Goal: Information Seeking & Learning: Learn about a topic

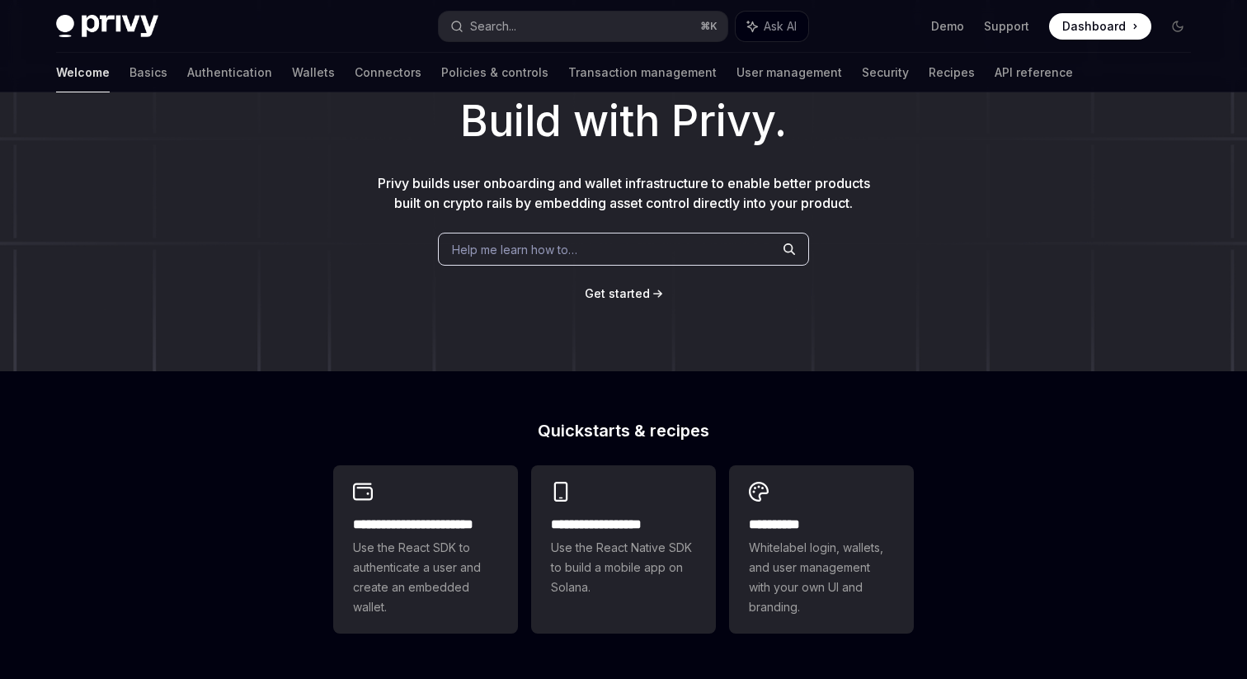
scroll to position [87, 0]
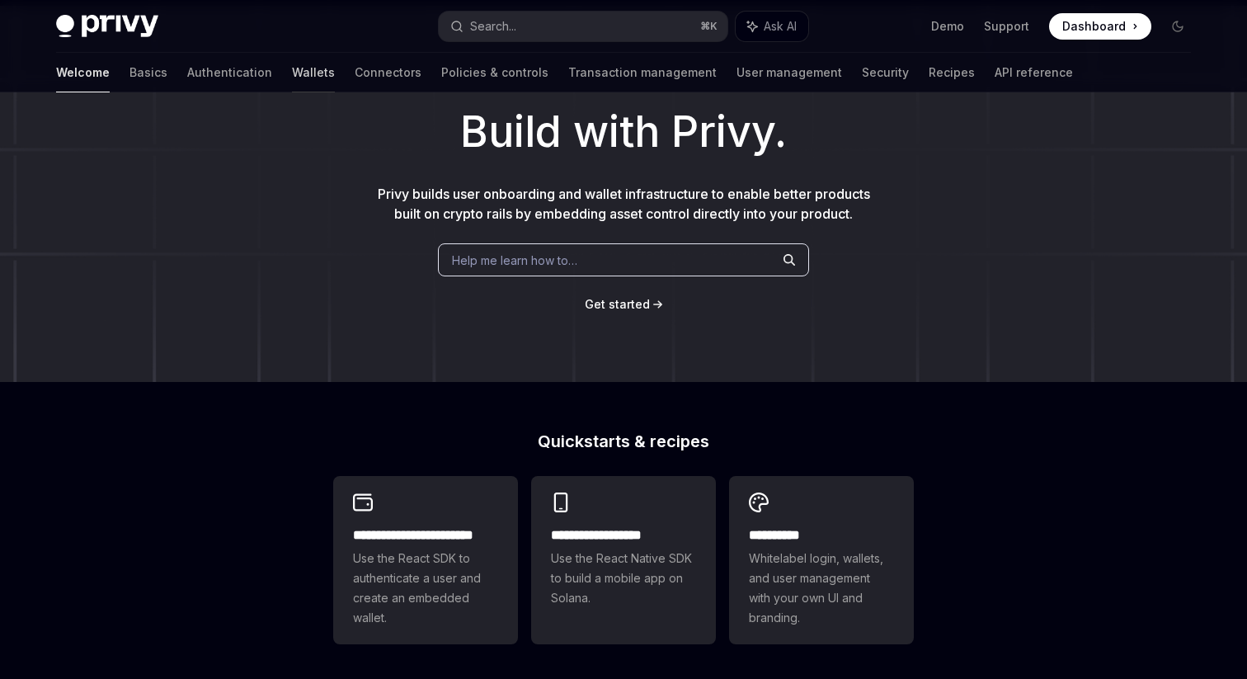
click at [292, 79] on link "Wallets" at bounding box center [313, 73] width 43 height 40
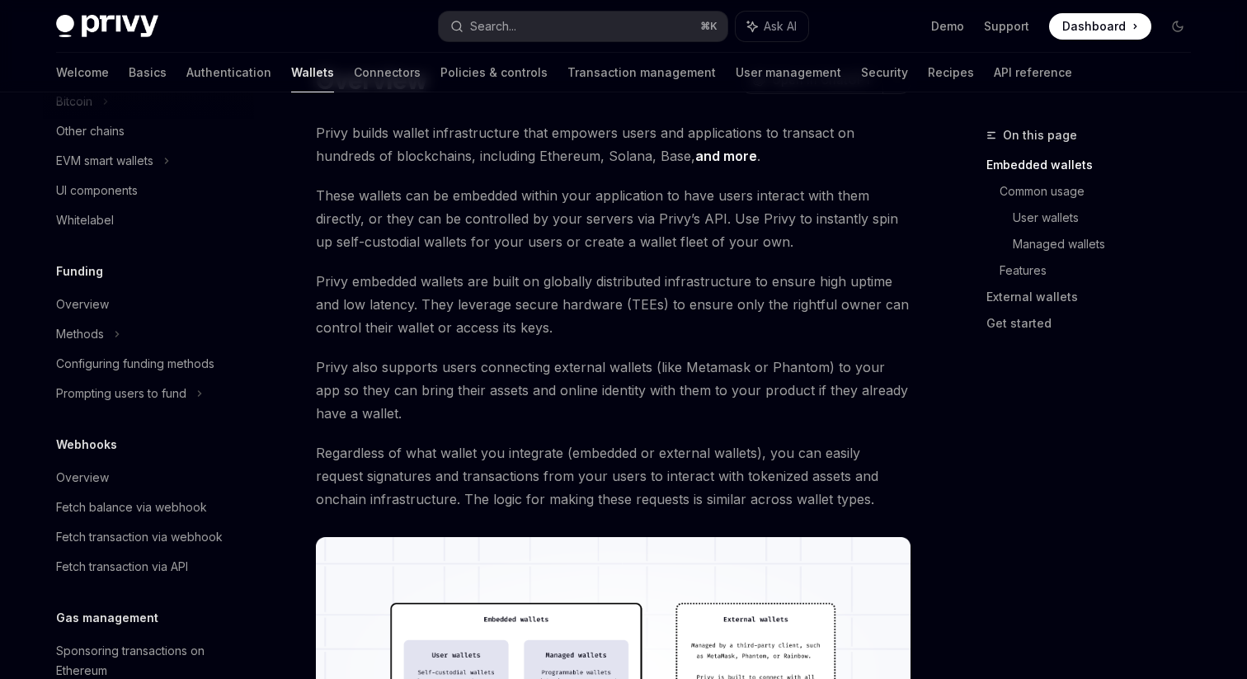
scroll to position [522, 0]
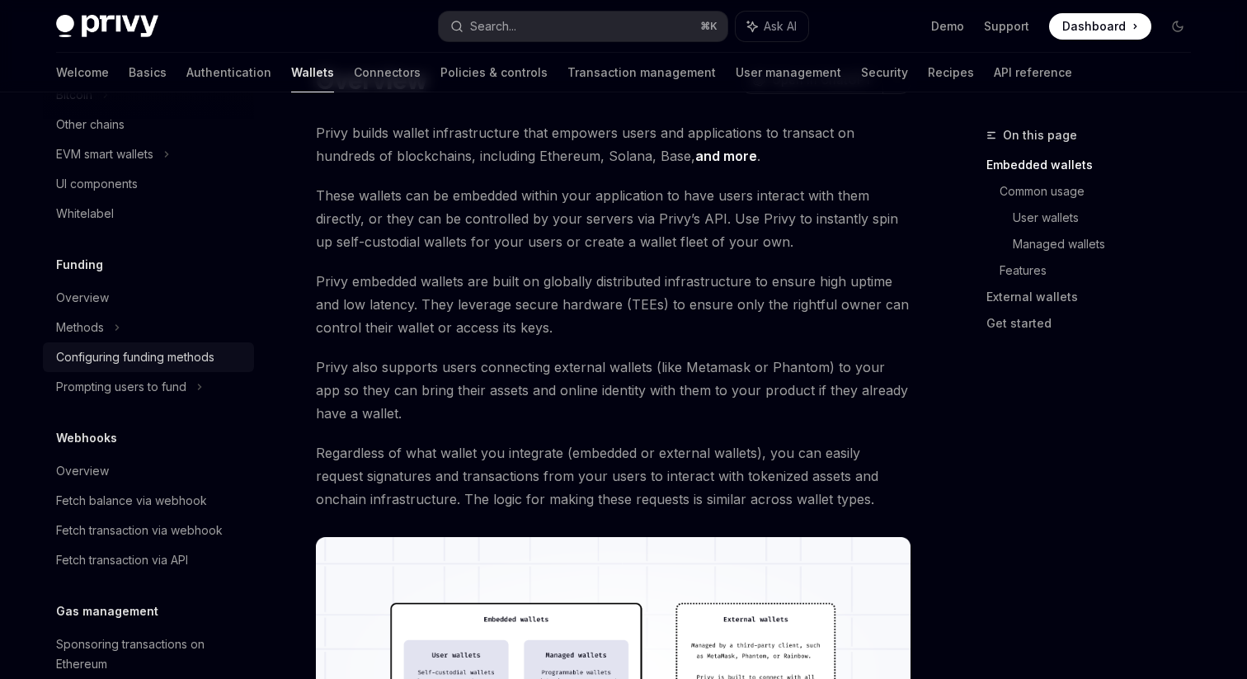
click at [190, 352] on div "Configuring funding methods" at bounding box center [135, 357] width 158 height 20
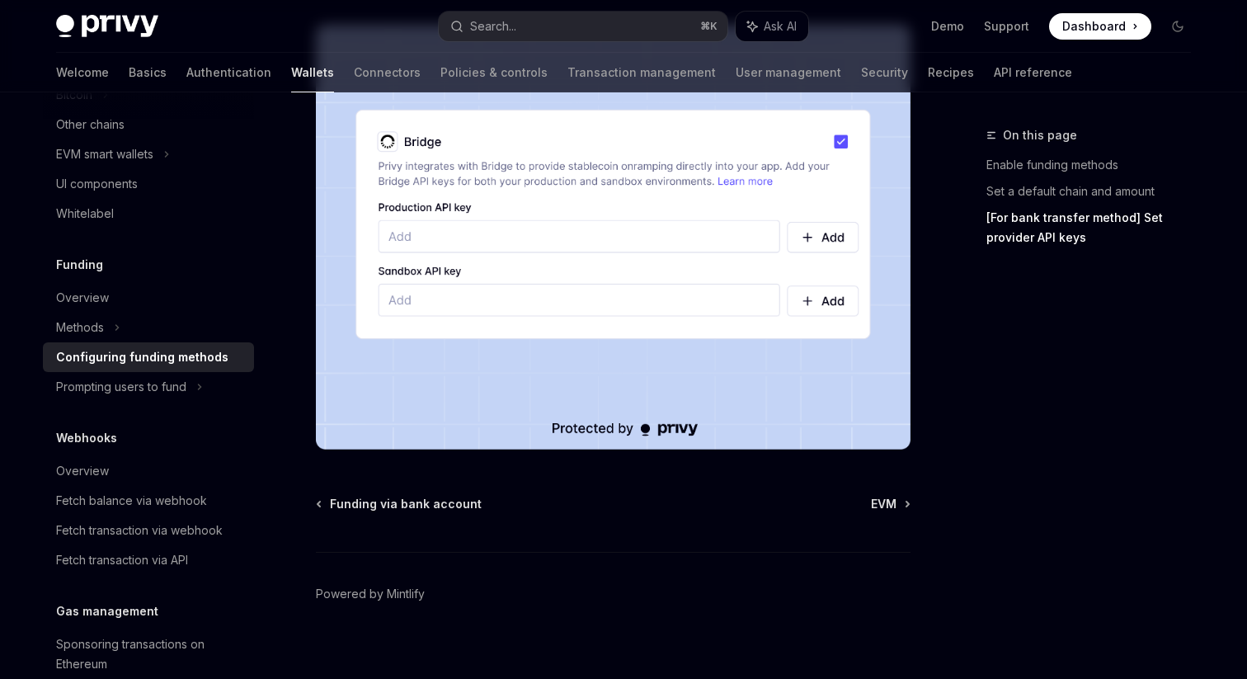
scroll to position [1600, 0]
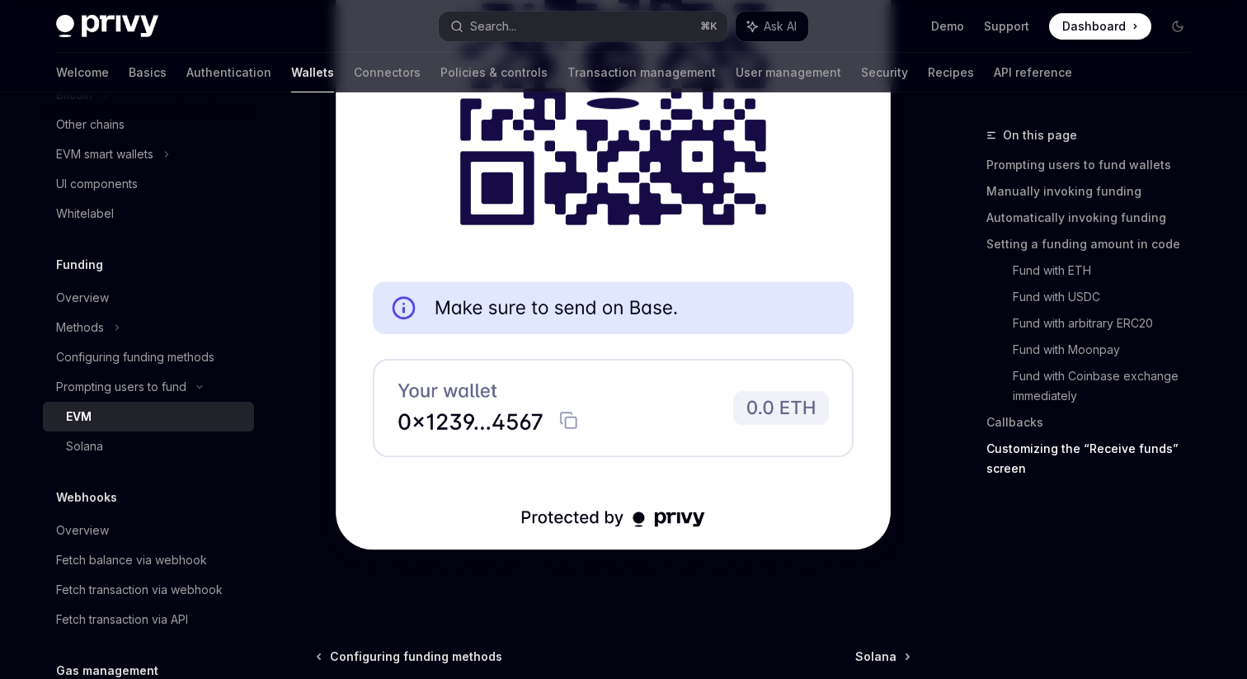
scroll to position [5482, 0]
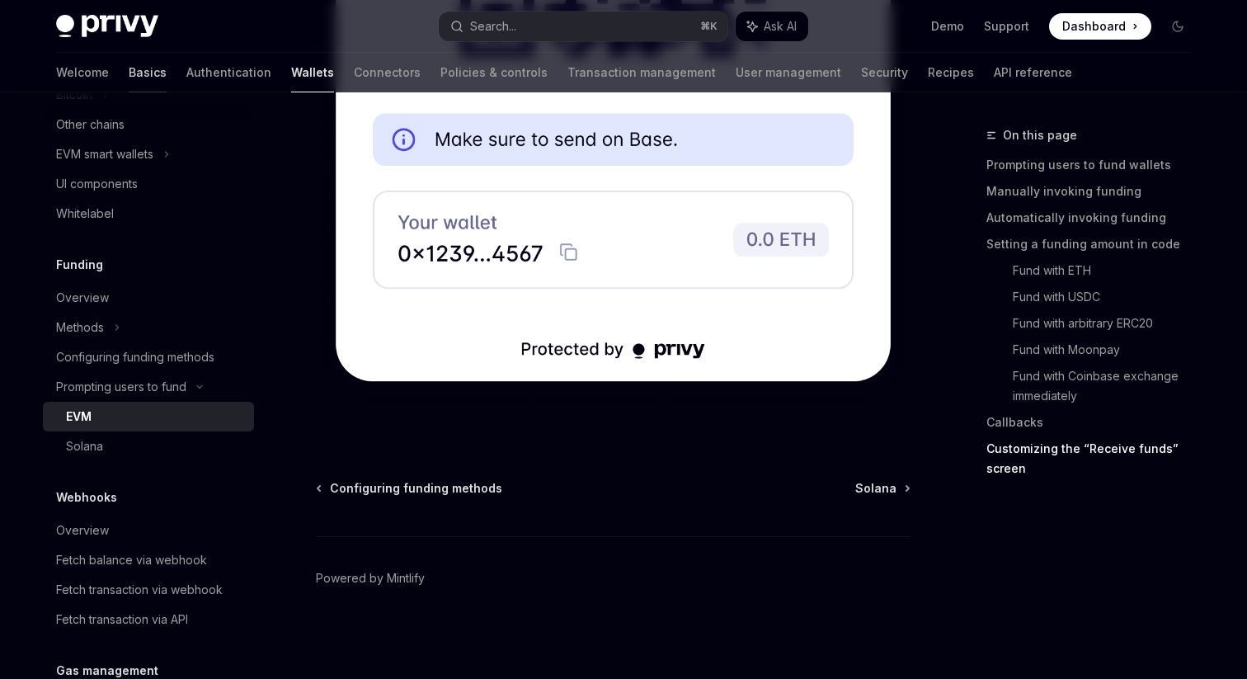
click at [129, 75] on link "Basics" at bounding box center [148, 73] width 38 height 40
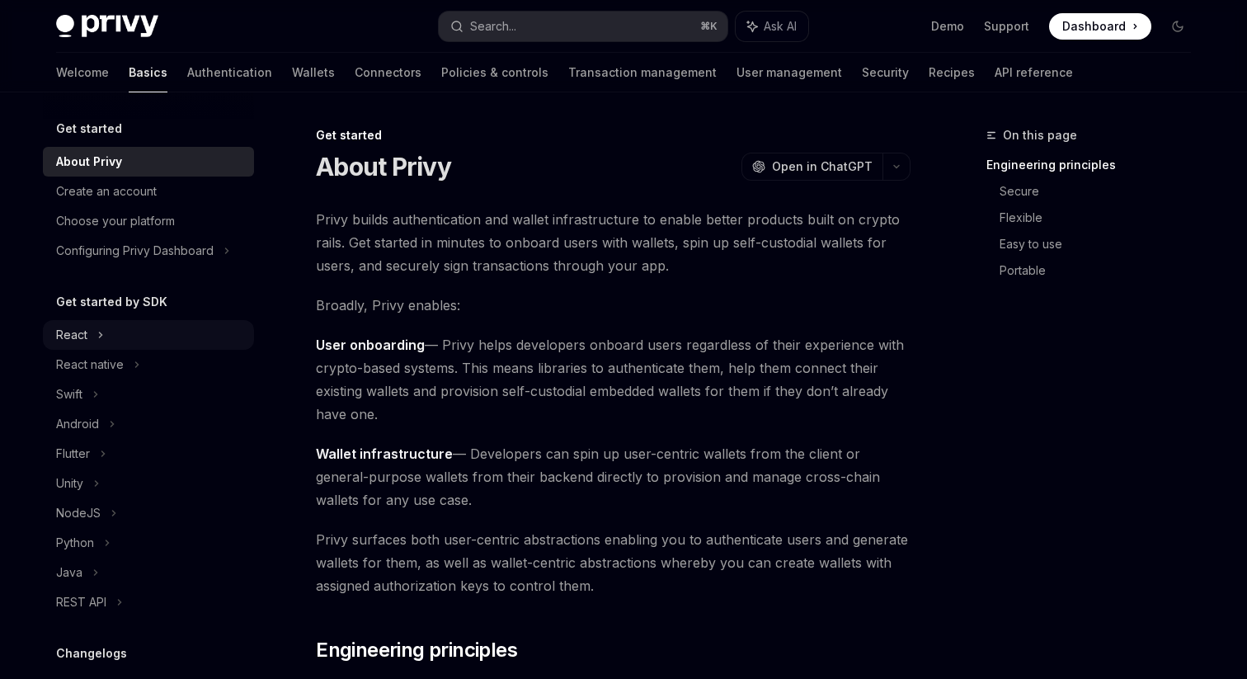
click at [134, 333] on div "React" at bounding box center [148, 335] width 211 height 30
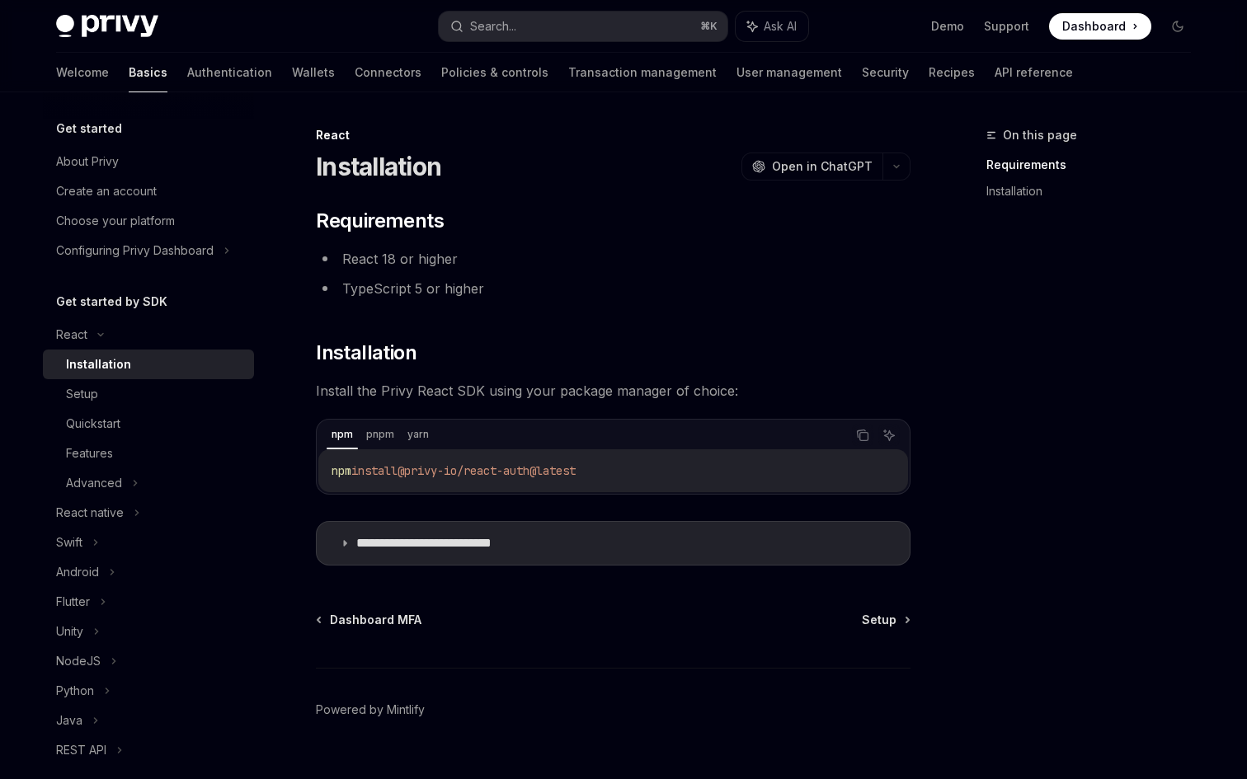
type textarea "*"
